Goal: Obtain resource: Download file/media

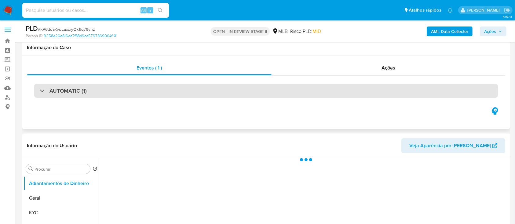
scroll to position [41, 0]
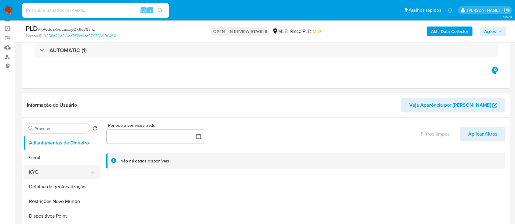
select select "10"
click at [49, 171] on button "KYC" at bounding box center [59, 172] width 71 height 15
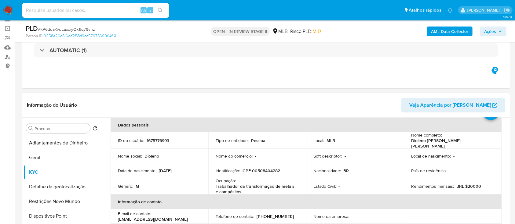
scroll to position [81, 0]
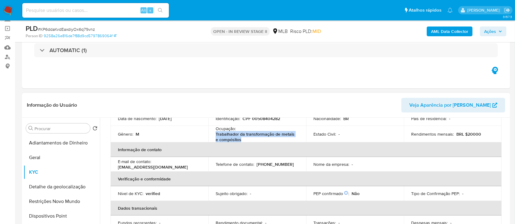
drag, startPoint x: 238, startPoint y: 136, endPoint x: 211, endPoint y: 134, distance: 27.3
click at [211, 133] on td "Ocupação : Trabalhador da transformação de metais e compósitos" at bounding box center [257, 134] width 98 height 16
copy p "Trabalhador da transformação de metais e compósitos"
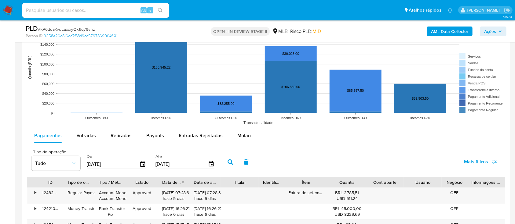
scroll to position [611, 0]
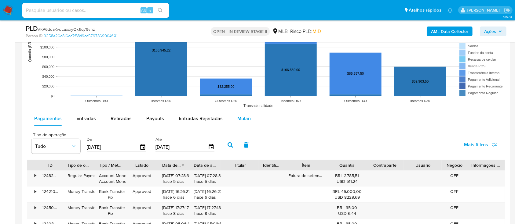
drag, startPoint x: 244, startPoint y: 120, endPoint x: 253, endPoint y: 121, distance: 8.9
click at [244, 120] on span "Mulan" at bounding box center [243, 118] width 13 height 7
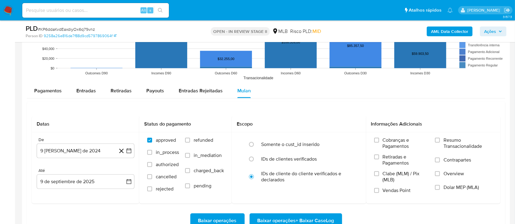
scroll to position [651, 0]
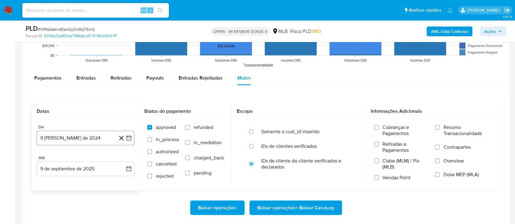
click at [129, 138] on icon "button" at bounding box center [129, 138] width 6 height 6
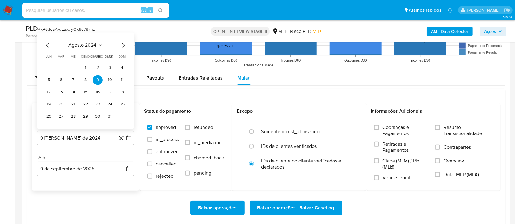
click at [102, 45] on div "agosto 2024" at bounding box center [85, 45] width 83 height 7
click at [100, 44] on icon "Seleccionar mes y año" at bounding box center [100, 45] width 5 height 5
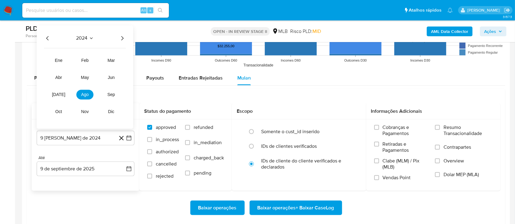
click at [121, 38] on icon "Año siguiente" at bounding box center [121, 37] width 7 height 7
click at [58, 61] on span "ene" at bounding box center [59, 60] width 8 height 5
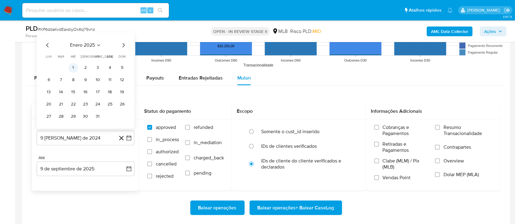
click at [77, 68] on button "1" at bounding box center [73, 68] width 10 height 10
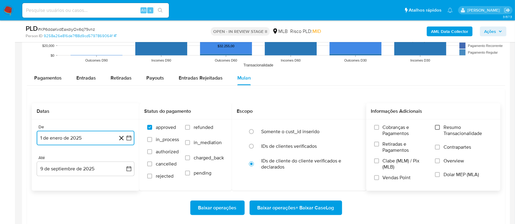
click at [437, 128] on input "Resumo Transacionalidade" at bounding box center [437, 127] width 5 height 5
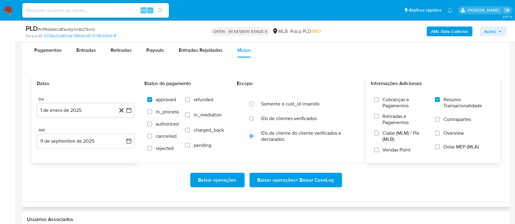
scroll to position [692, 0]
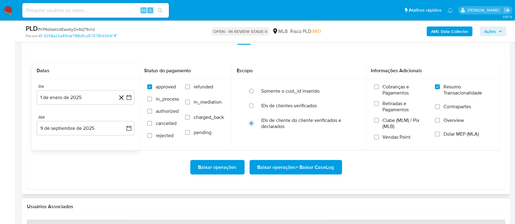
click at [310, 170] on span "Baixar operações + Baixar CaseLog" at bounding box center [295, 167] width 77 height 13
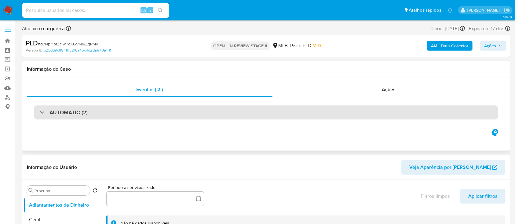
select select "10"
click at [40, 112] on div at bounding box center [40, 112] width 0 height 0
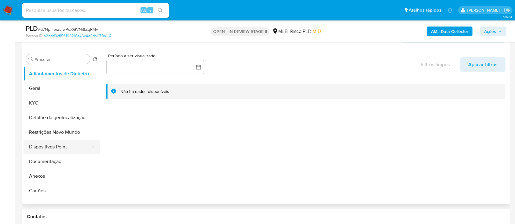
scroll to position [488, 0]
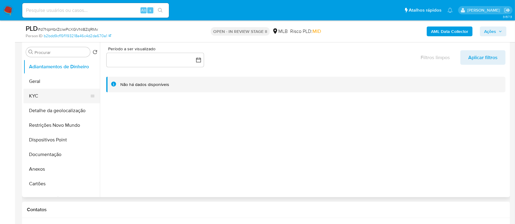
click at [41, 96] on button "KYC" at bounding box center [59, 96] width 71 height 15
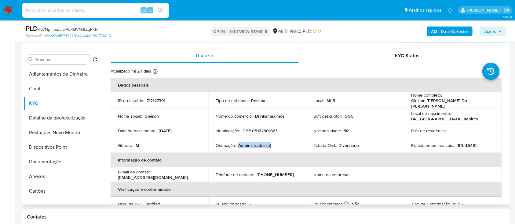
drag, startPoint x: 273, startPoint y: 141, endPoint x: 241, endPoint y: 144, distance: 31.9
click at [237, 143] on div "Ocupação : Administrador (a)" at bounding box center [257, 145] width 83 height 5
copy p "Administrador (a)"
